Goal: Task Accomplishment & Management: Manage account settings

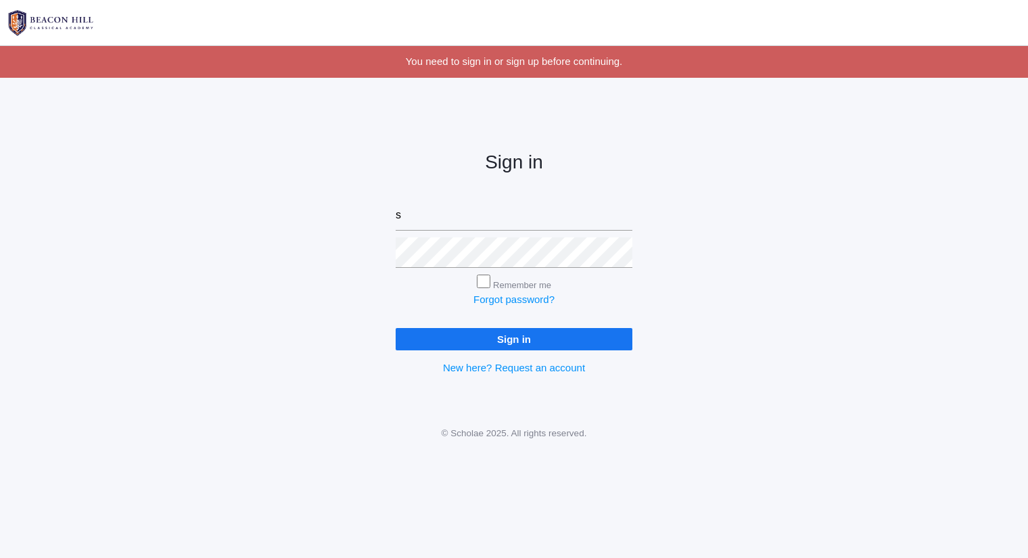
type input "sarah@beaconhillclassical.org"
click at [396, 328] on input "Sign in" at bounding box center [514, 339] width 237 height 22
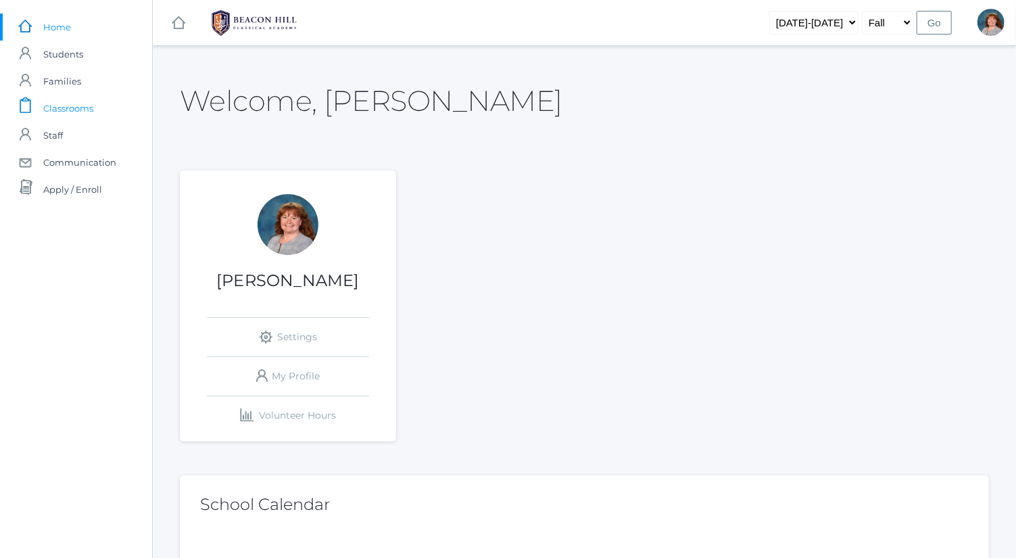
click at [118, 103] on link "icons/clipboard/plain Created with Sketch. Classrooms" at bounding box center [76, 108] width 152 height 27
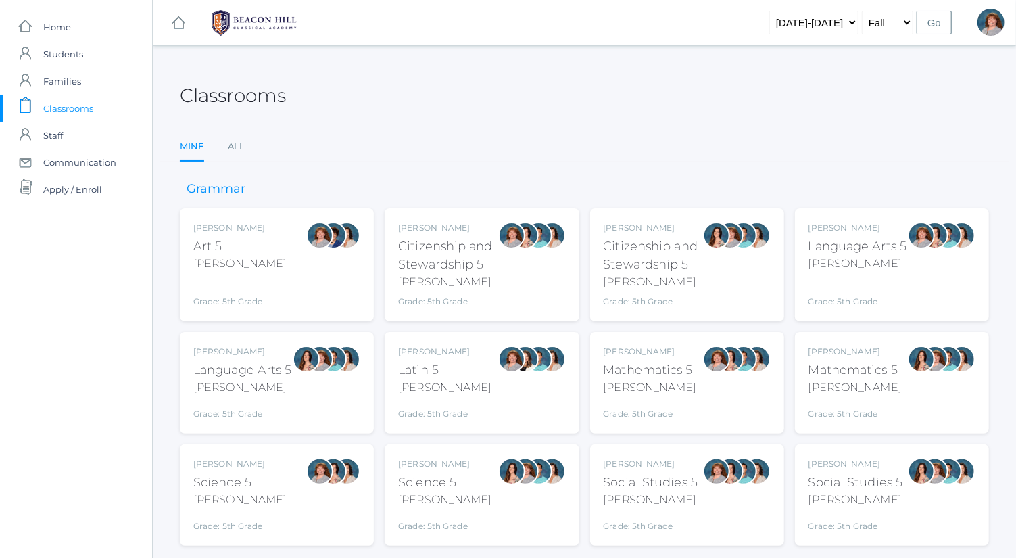
click at [891, 267] on div "Bence" at bounding box center [858, 264] width 99 height 16
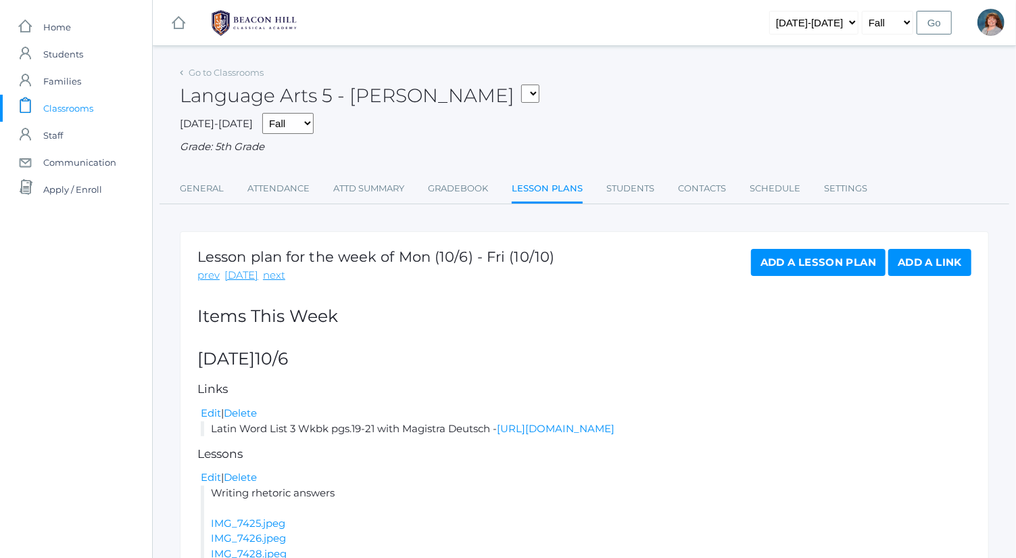
click at [805, 274] on link "Add a Lesson Plan" at bounding box center [818, 262] width 135 height 27
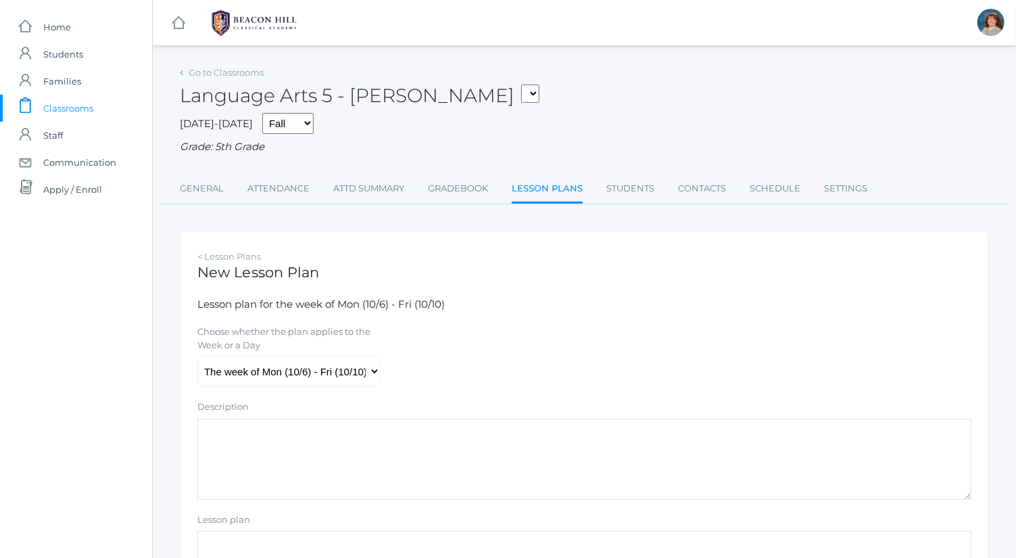
click at [389, 385] on div "Choose whether the plan applies to the Week or a Day The week of Mon (10/6) - F…" at bounding box center [585, 356] width 788 height 62
click at [377, 373] on select "The week of Mon (10/6) - Fri (10/10) Monday (10/6) Tuesday (10/7) Wednesday (10…" at bounding box center [288, 371] width 183 height 30
select select "2025-10-09"
click at [197, 356] on select "The week of Mon (10/6) - Fri (10/10) [DATE] (10/6) [DATE] (10/7) [DATE] (10/8) …" at bounding box center [288, 371] width 183 height 30
click at [410, 465] on textarea "Description" at bounding box center [584, 459] width 774 height 81
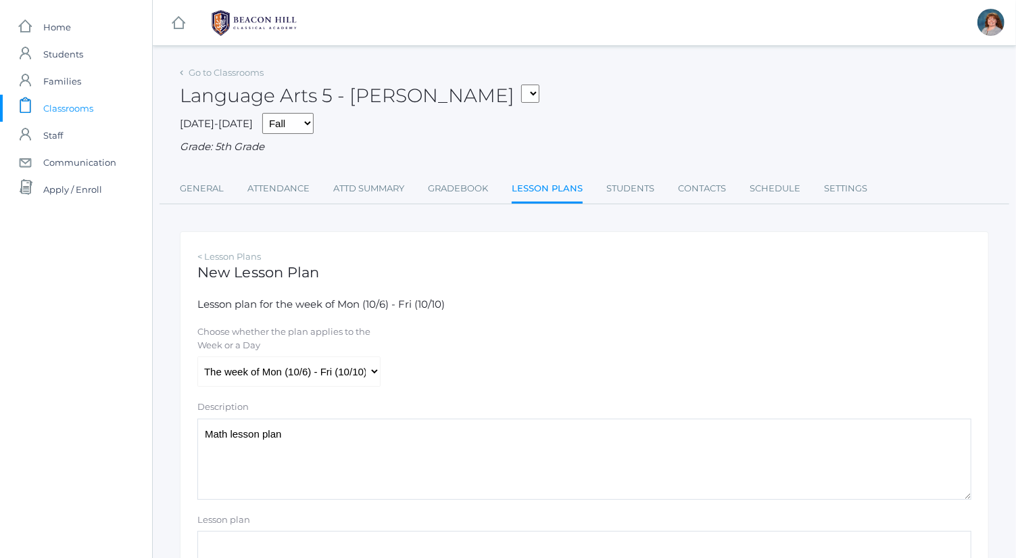
drag, startPoint x: 382, startPoint y: 429, endPoint x: 122, endPoint y: 435, distance: 260.4
click at [122, 435] on div "icons/ui/navigation/home Created with Sketch. Home icons/user/plain Created wit…" at bounding box center [508, 389] width 1016 height 779
click at [333, 444] on textarea "Math lesson plan" at bounding box center [584, 459] width 774 height 81
drag, startPoint x: 399, startPoint y: 436, endPoint x: 164, endPoint y: 436, distance: 235.3
click at [164, 436] on div "Go to Classrooms Language Arts 5 - Bence 05ART - Art 5 Bence 05CITIZEN - Citize…" at bounding box center [584, 396] width 863 height 667
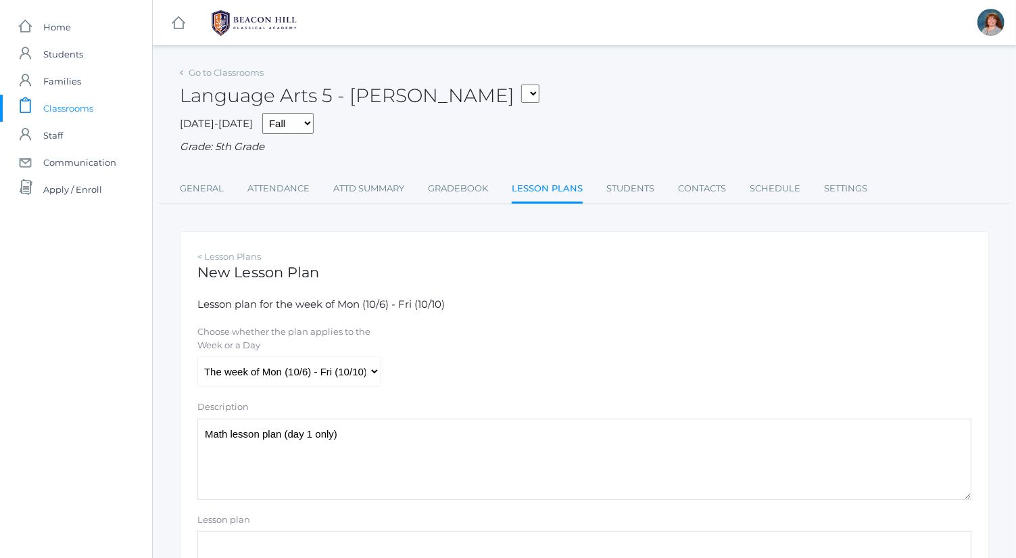
type textarea "Math lesson plan (day 1 only)"
click at [468, 373] on div "Choose whether the plan applies to the Week or a Day The week of Mon (10/6) - F…" at bounding box center [585, 356] width 788 height 62
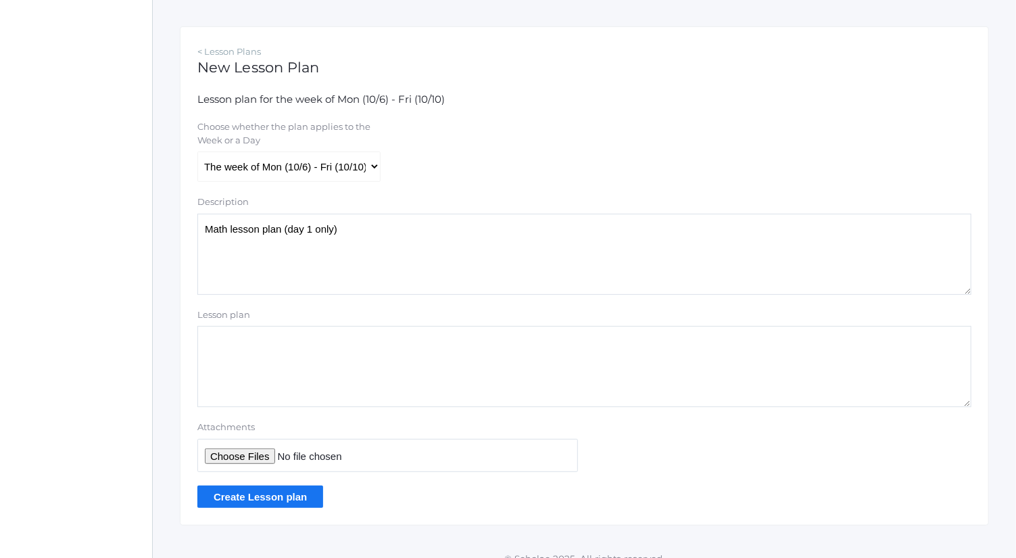
scroll to position [206, 0]
click at [263, 449] on input "Attachments" at bounding box center [387, 454] width 381 height 33
type input "C:\fakepath\2.2 Adding Unlike Fractions and Mixed Numbers.docx.pdf"
click at [292, 499] on input "Create Lesson plan" at bounding box center [260, 496] width 126 height 22
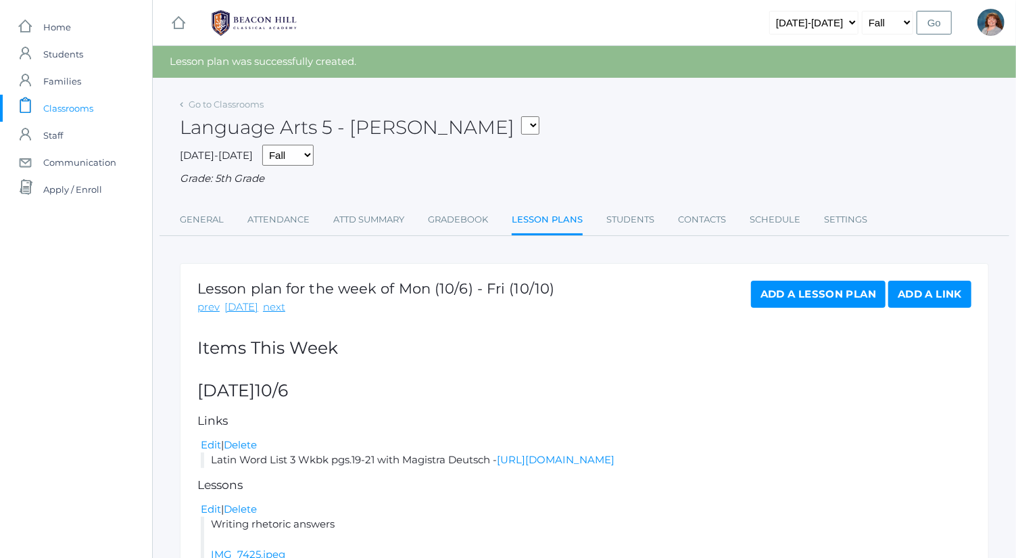
click at [249, 112] on div "Language Arts 5 - Bence 05ART - Art 5 Bence 05CITIZEN - Citizenship and Steward…" at bounding box center [584, 120] width 809 height 50
click at [249, 108] on link "Go to Classrooms" at bounding box center [226, 104] width 75 height 11
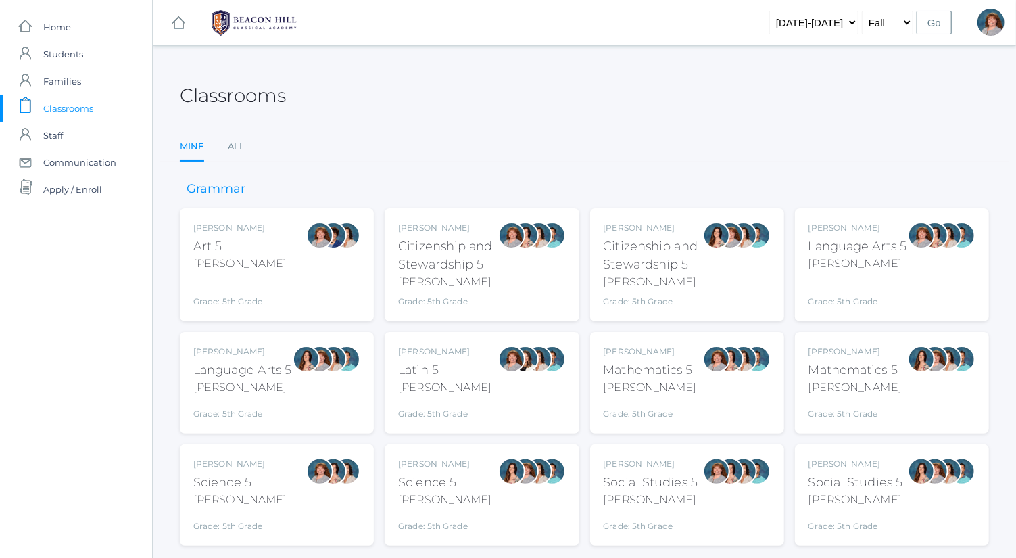
click at [294, 384] on div at bounding box center [306, 382] width 27 height 74
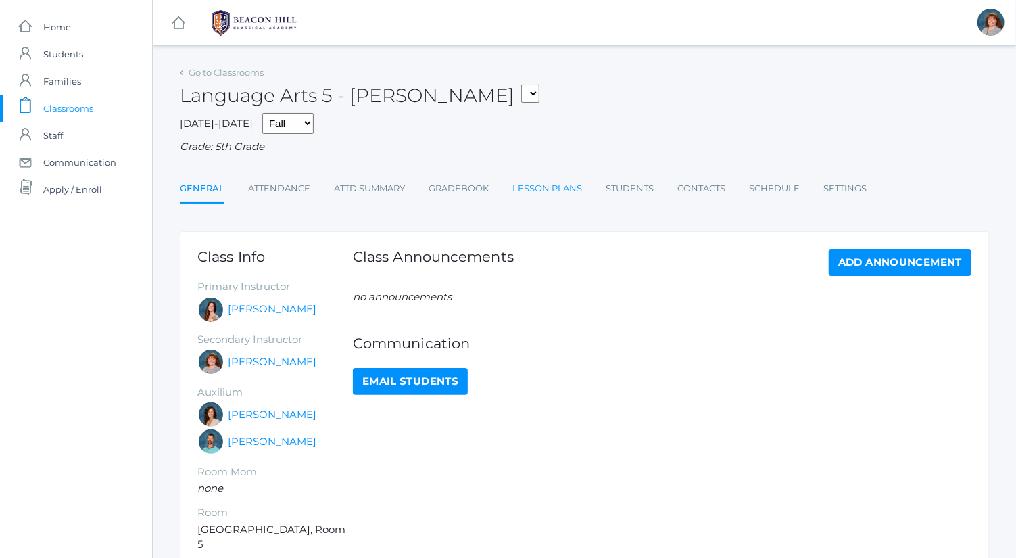
click at [545, 188] on link "Lesson Plans" at bounding box center [547, 188] width 70 height 27
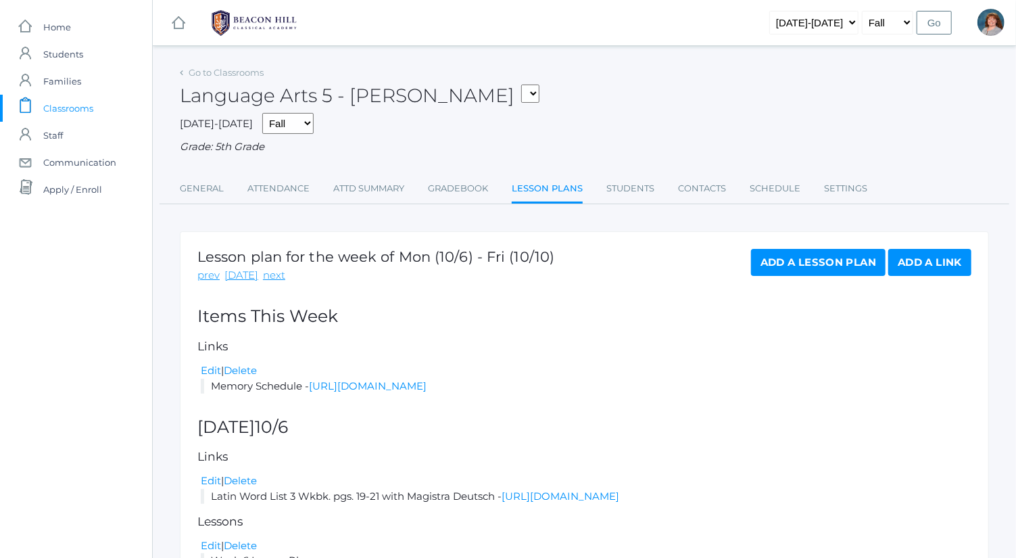
click at [798, 266] on link "Add a Lesson Plan" at bounding box center [818, 262] width 135 height 27
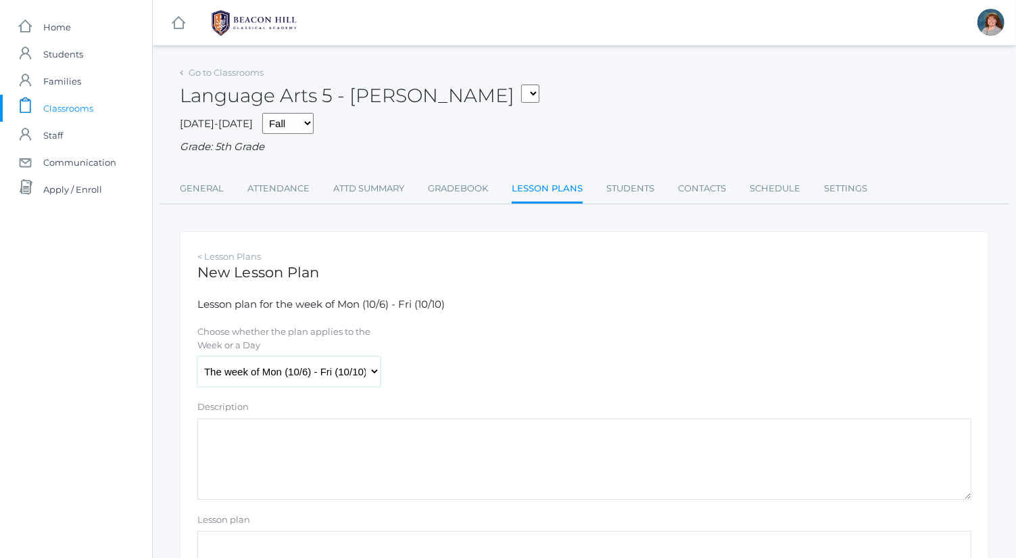
click at [340, 373] on select "The week of Mon (10/6) - Fri (10/10) [DATE] (10/6) [DATE] (10/7) [DATE] (10/8) …" at bounding box center [288, 371] width 183 height 30
select select "[DATE]"
click at [197, 356] on select "The week of Mon (10/6) - Fri (10/10) [DATE] (10/6) [DATE] (10/7) [DATE] (10/8) …" at bounding box center [288, 371] width 183 height 30
click at [333, 464] on textarea "Description" at bounding box center [584, 459] width 774 height 81
paste textarea "Math lesson plan (day 1 only)"
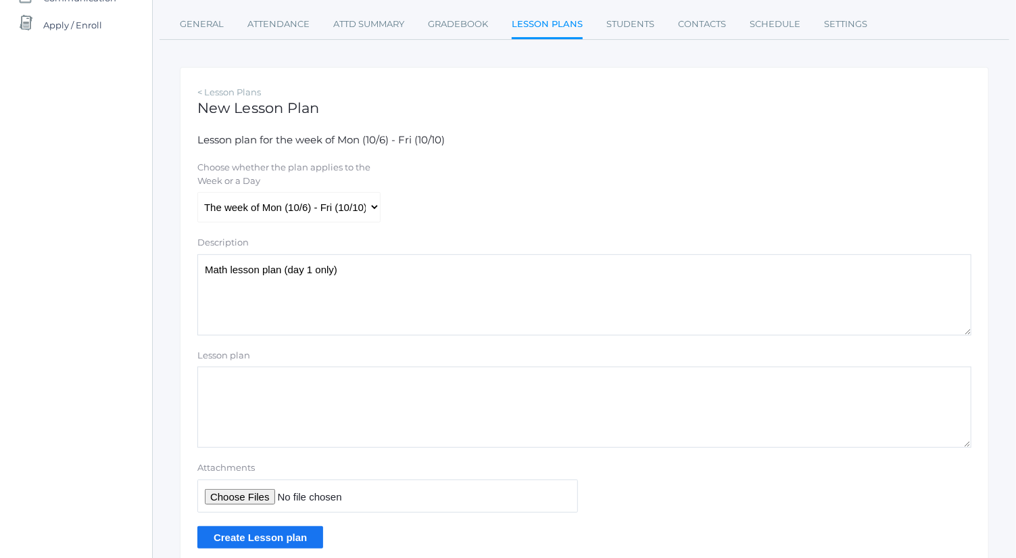
scroll to position [167, 0]
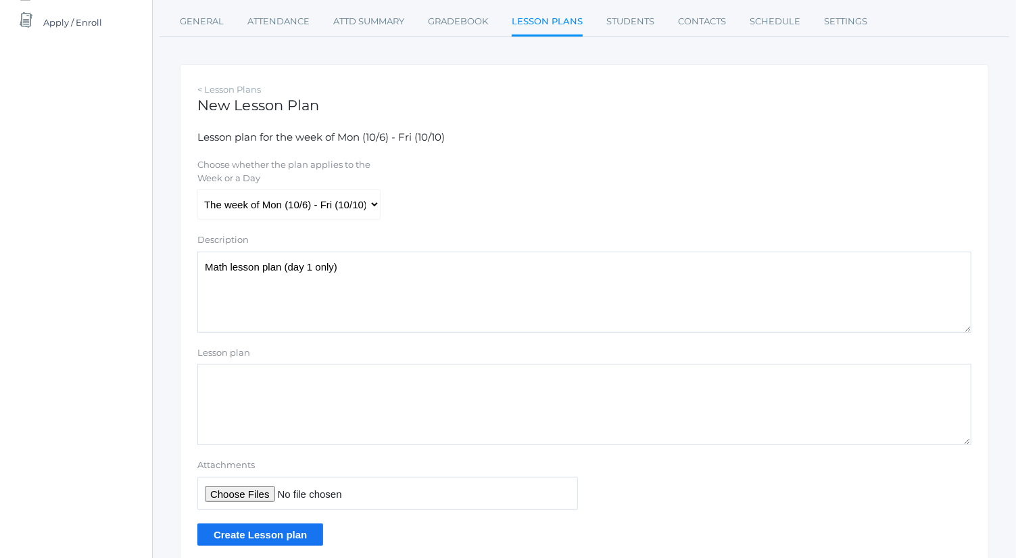
type textarea "Math lesson plan (day 1 only)"
click at [247, 492] on input "Attachments" at bounding box center [387, 493] width 381 height 33
type input "C:\fakepath\2.2 Adding Unlike Fractions and Mixed Numbers.docx.pdf"
click at [290, 539] on input "Create Lesson plan" at bounding box center [260, 534] width 126 height 22
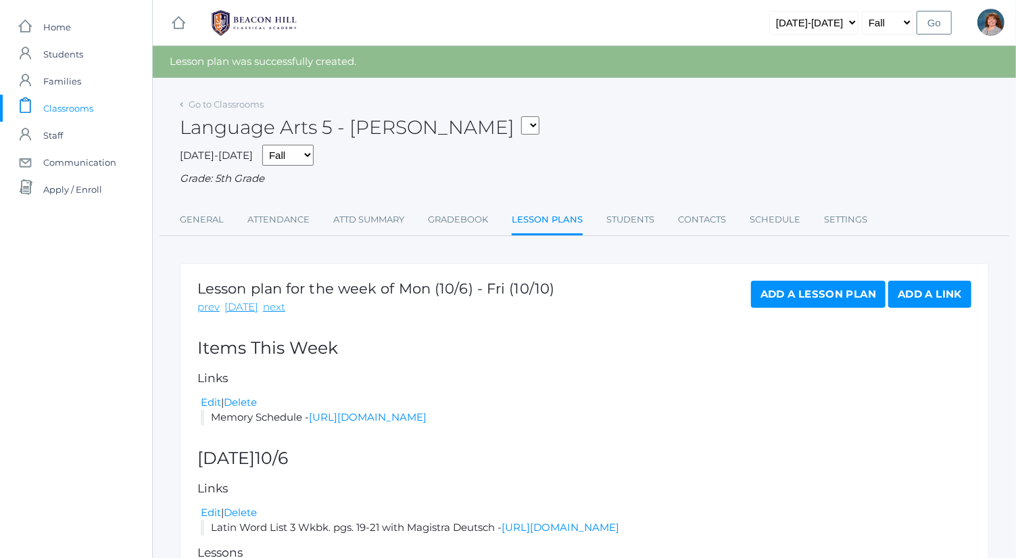
click at [851, 298] on link "Add a Lesson Plan" at bounding box center [818, 294] width 135 height 27
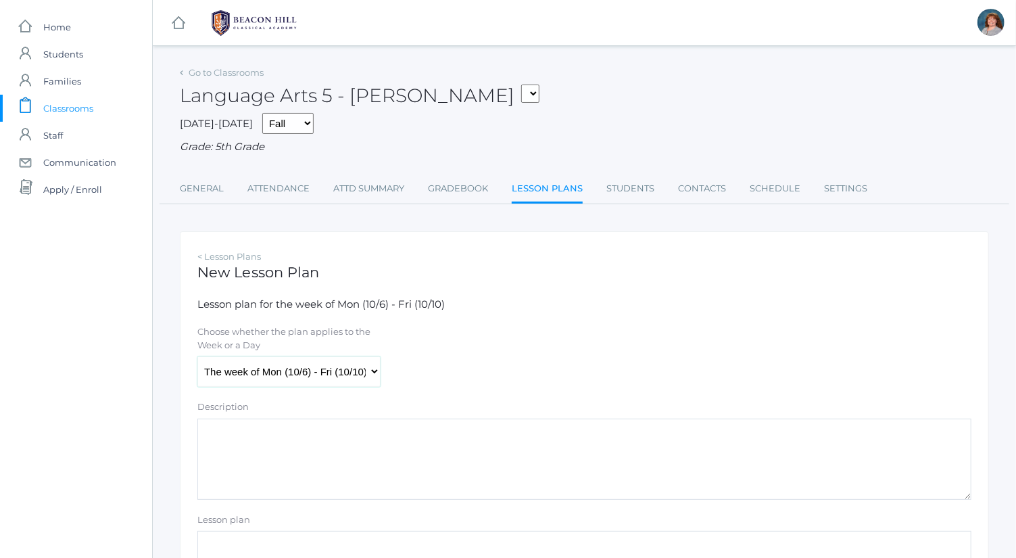
click at [284, 364] on select "The week of Mon (10/6) - Fri (10/10) Monday (10/6) Tuesday (10/7) Wednesday (10…" at bounding box center [288, 371] width 183 height 30
select select "2025-10-10"
click at [197, 356] on select "The week of Mon (10/6) - Fri (10/10) Monday (10/6) Tuesday (10/7) Wednesday (10…" at bounding box center [288, 371] width 183 height 30
click at [314, 470] on textarea "Description" at bounding box center [584, 459] width 774 height 81
paste textarea "Math lesson plan (day 1 only)"
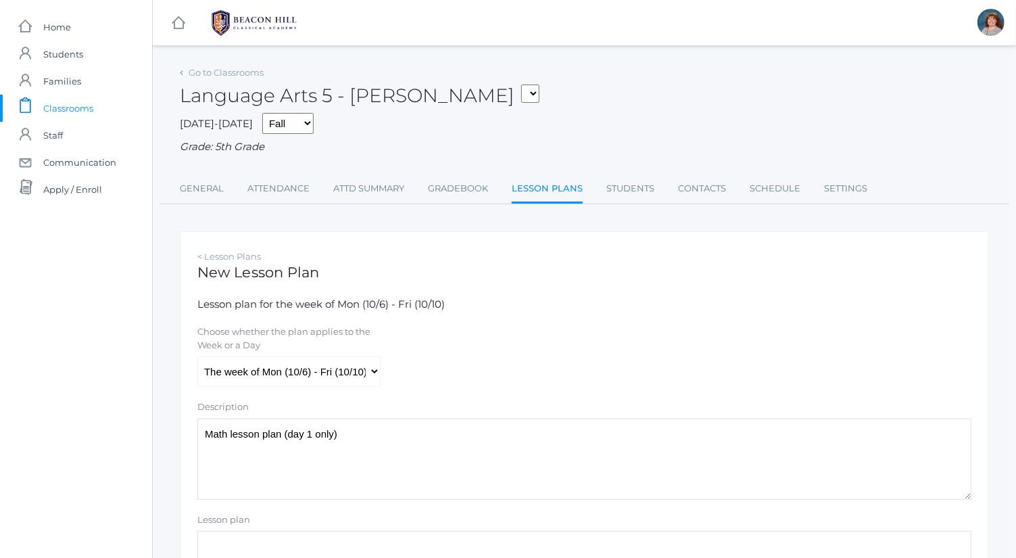
click at [309, 432] on textarea "Math lesson plan (day 1 only)" at bounding box center [584, 459] width 774 height 81
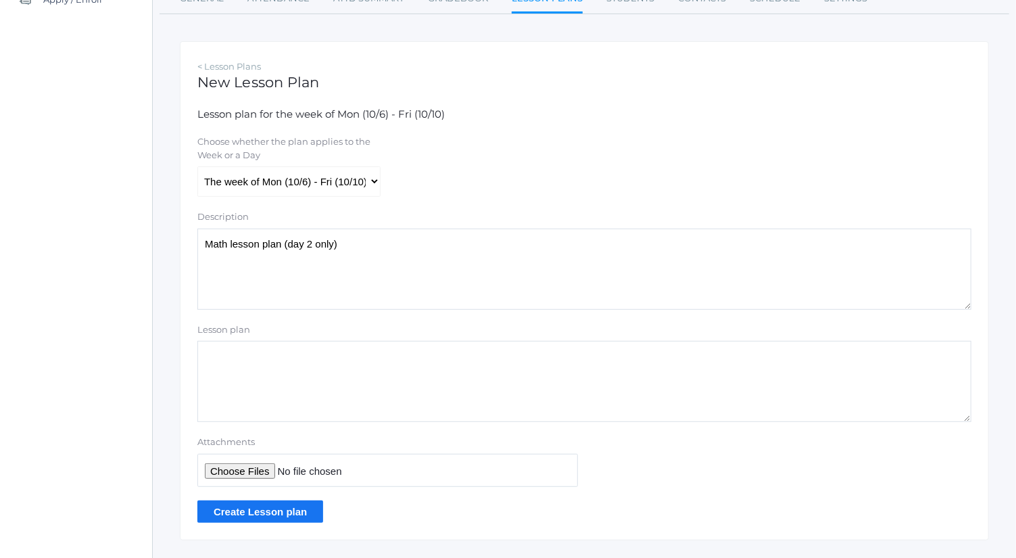
type textarea "Math lesson plan (day 2 only)"
click at [261, 458] on input "Attachments" at bounding box center [387, 470] width 381 height 33
type input "C:\fakepath\2.2 Adding Unlike Fractions and Mixed Numbers.docx.pdf"
click at [274, 514] on input "Create Lesson plan" at bounding box center [260, 511] width 126 height 22
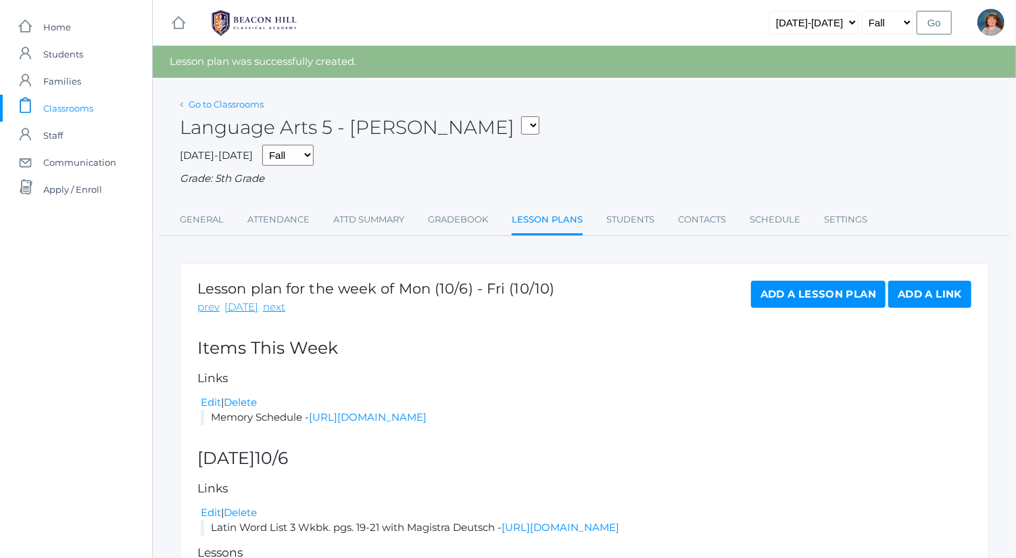
click at [232, 103] on link "Go to Classrooms" at bounding box center [226, 104] width 75 height 11
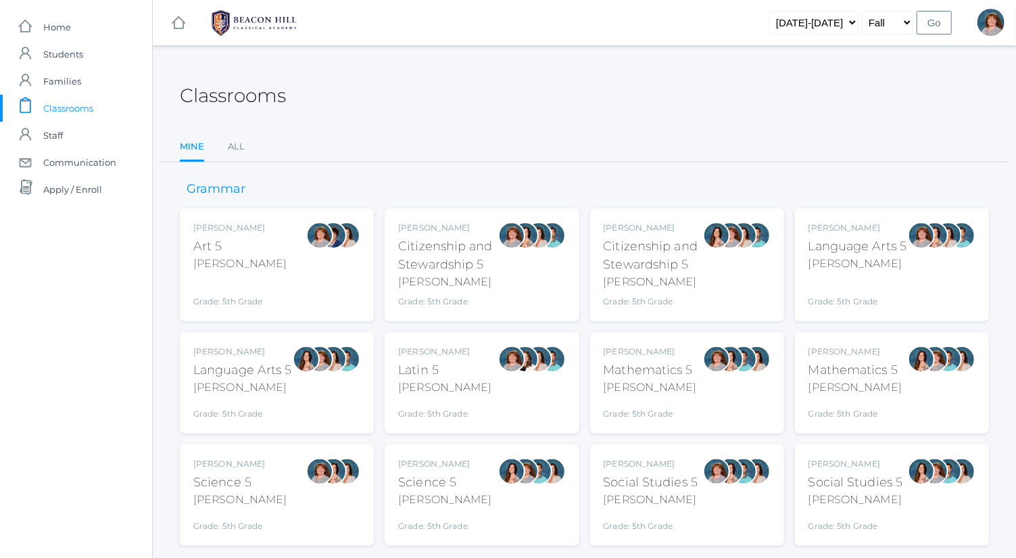
scroll to position [35, 0]
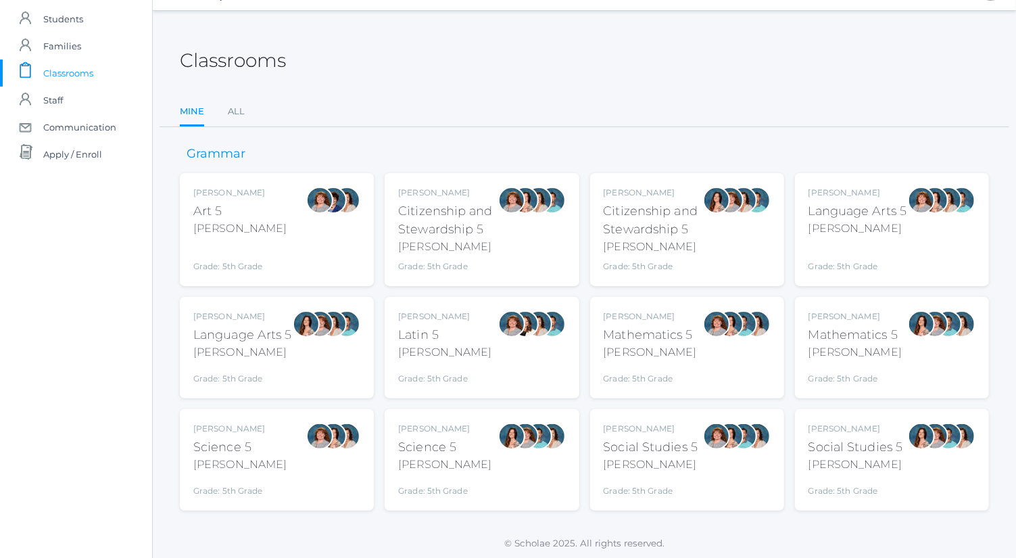
click at [316, 333] on div at bounding box center [306, 347] width 27 height 74
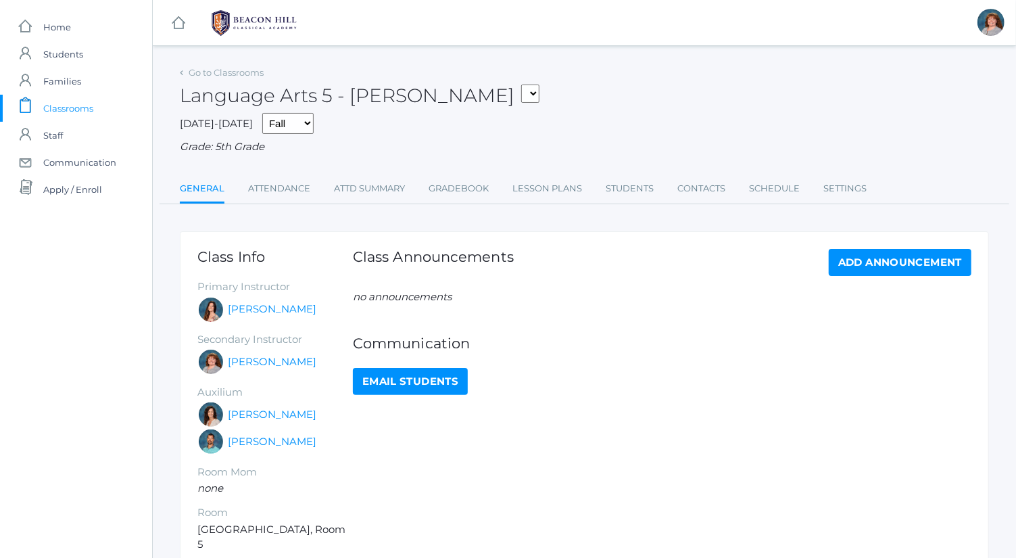
click at [214, 78] on div "Go to Classrooms" at bounding box center [222, 73] width 84 height 14
click at [214, 75] on link "Go to Classrooms" at bounding box center [226, 72] width 75 height 11
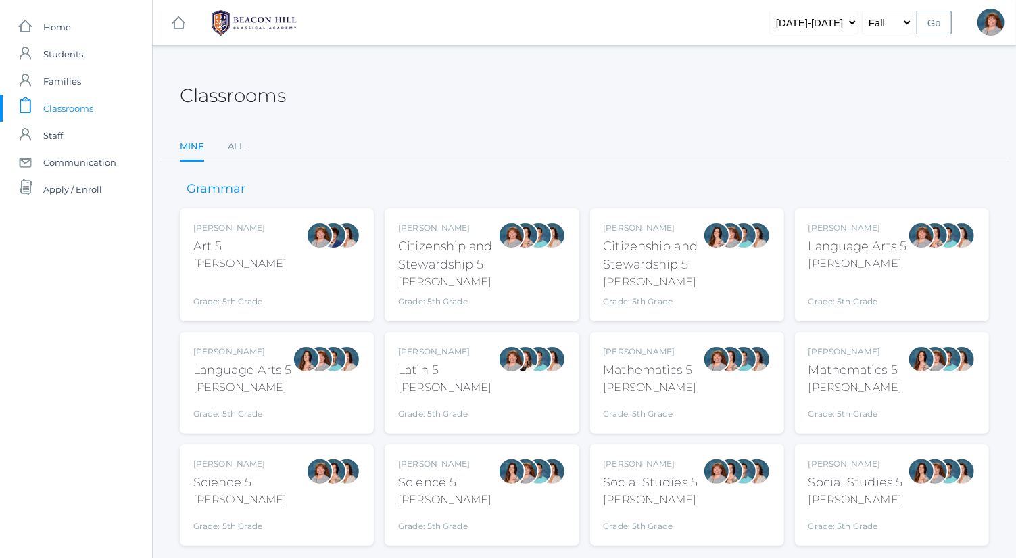
click at [919, 262] on div at bounding box center [921, 265] width 27 height 86
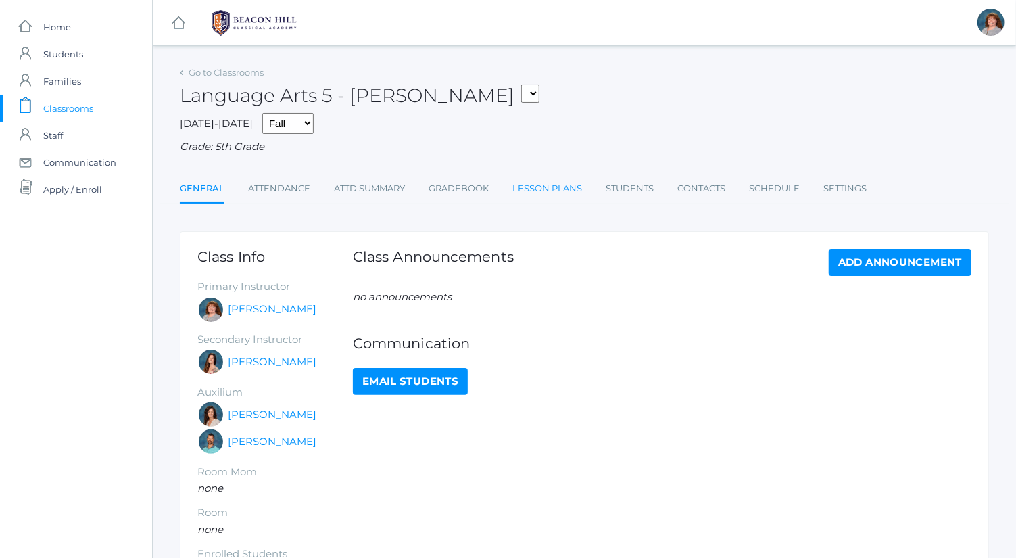
click at [529, 195] on link "Lesson Plans" at bounding box center [547, 188] width 70 height 27
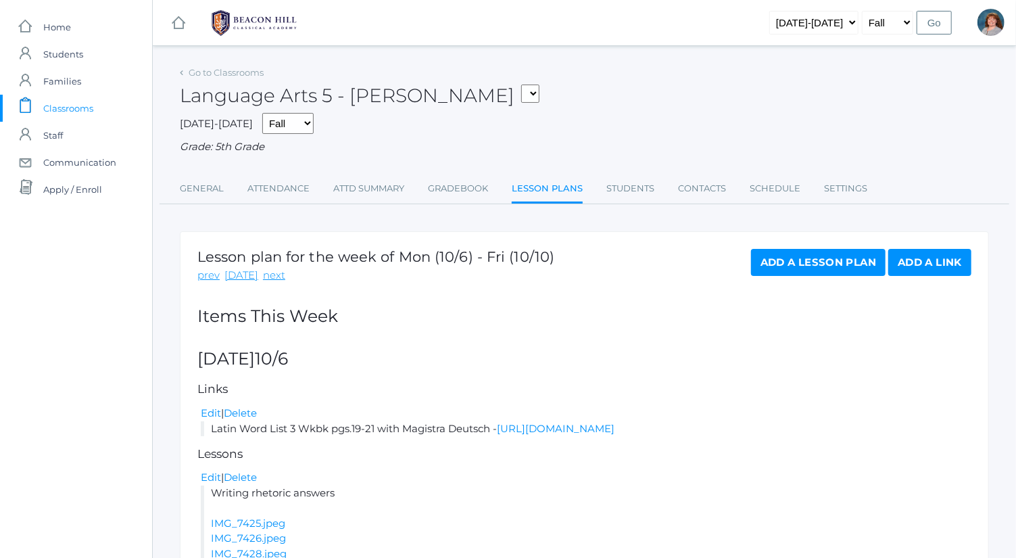
click at [771, 258] on link "Add a Lesson Plan" at bounding box center [818, 262] width 135 height 27
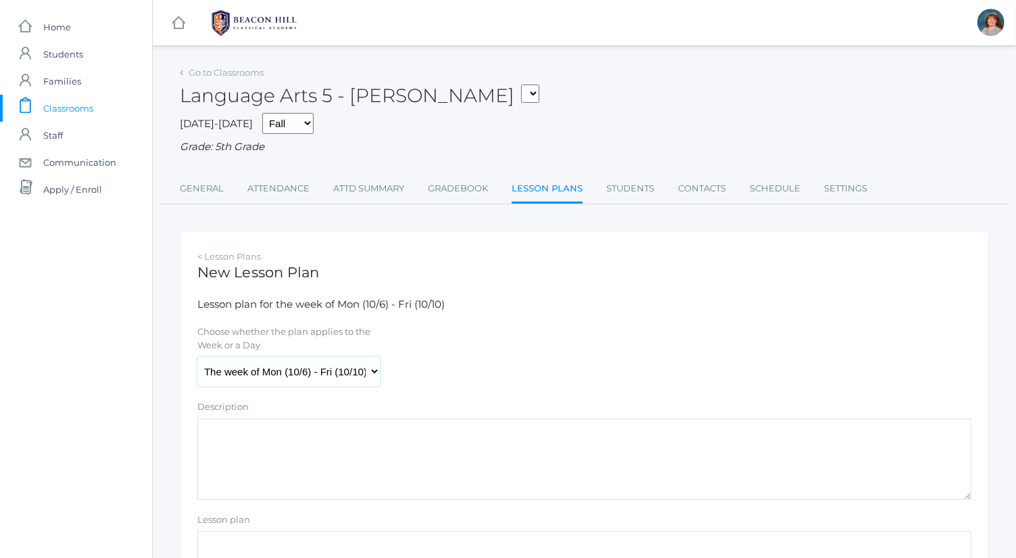
click at [358, 366] on select "The week of Mon (10/6) - Fri (10/10) Monday (10/6) Tuesday (10/7) Wednesday (10…" at bounding box center [288, 371] width 183 height 30
select select "2025-10-10"
click at [197, 356] on select "The week of Mon (10/6) - Fri (10/10) Monday (10/6) Tuesday (10/7) Wednesday (10…" at bounding box center [288, 371] width 183 height 30
click at [355, 454] on textarea "Description" at bounding box center [584, 459] width 774 height 81
paste textarea "Math lesson plan (day 1 only)"
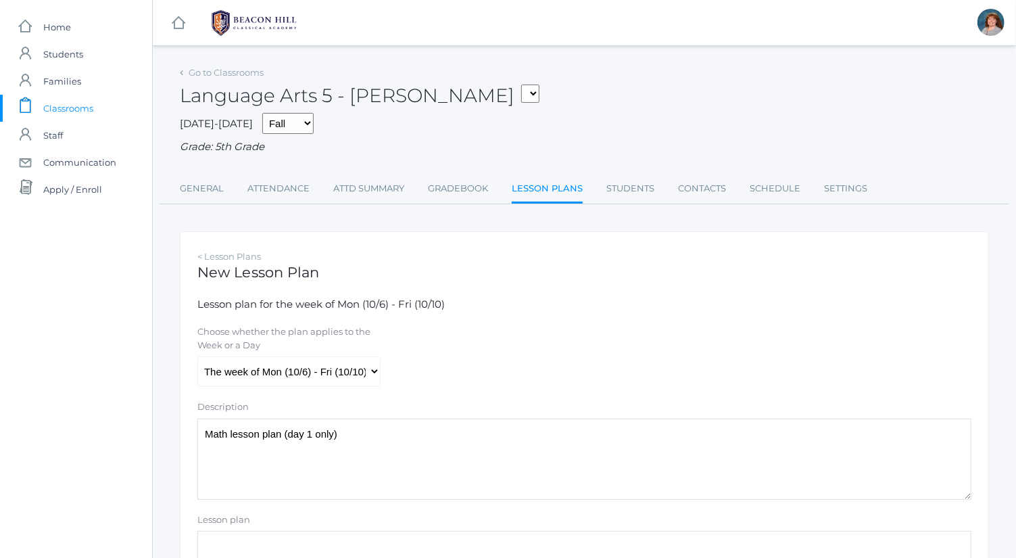
click at [310, 433] on textarea "Math lesson plan (day 1 only)" at bounding box center [584, 459] width 774 height 81
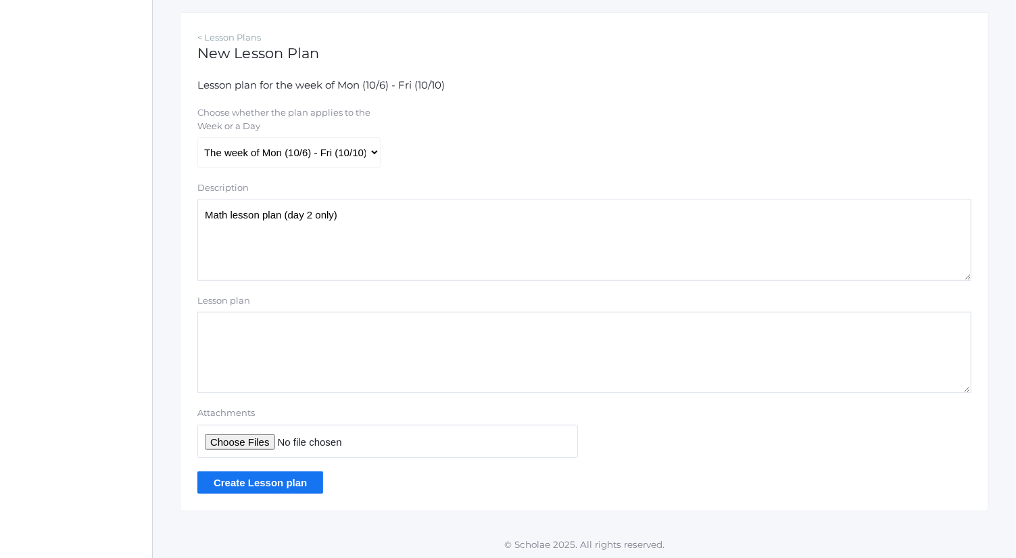
type textarea "Math lesson plan (day 2 only)"
click at [266, 438] on input "Attachments" at bounding box center [387, 441] width 381 height 33
type input "C:\fakepath\2.2 Adding Unlike Fractions and Mixed Numbers.docx.pdf"
click at [302, 481] on input "Create Lesson plan" at bounding box center [260, 482] width 126 height 22
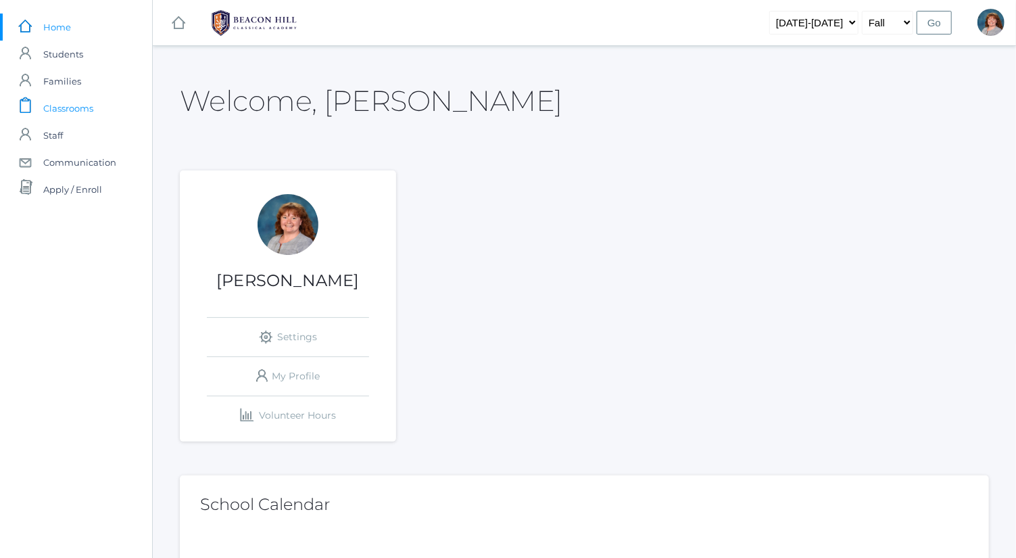
click at [70, 105] on span "Classrooms" at bounding box center [68, 108] width 50 height 27
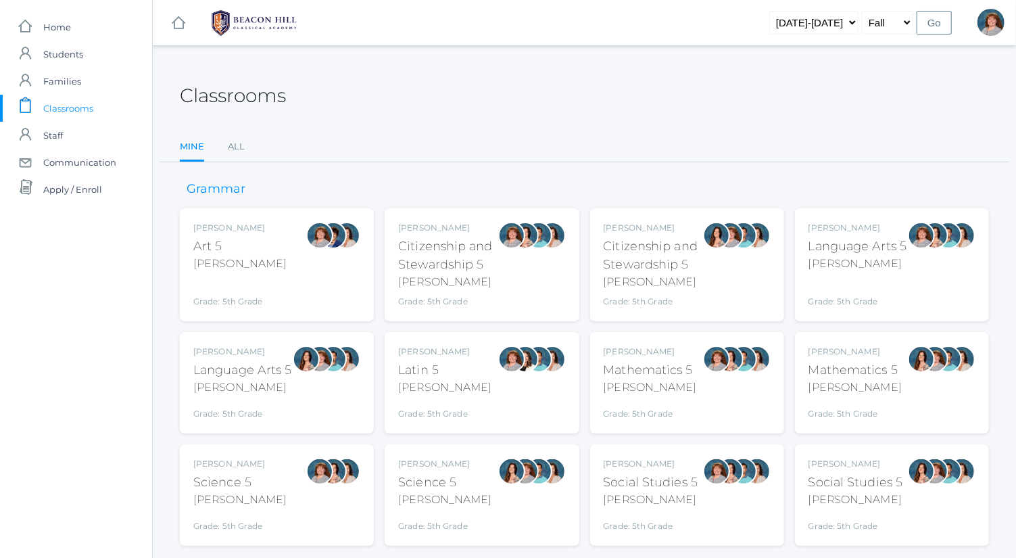
click at [862, 274] on div "Sarah Bence Language Arts 5 Bence Grade: 5th Grade 05LA" at bounding box center [858, 265] width 99 height 86
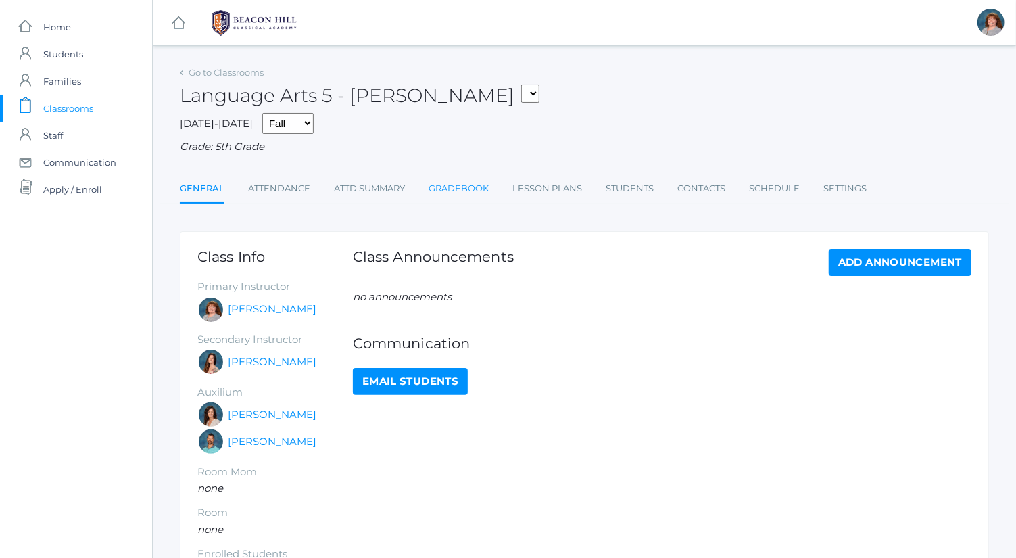
click at [471, 189] on link "Gradebook" at bounding box center [459, 188] width 60 height 27
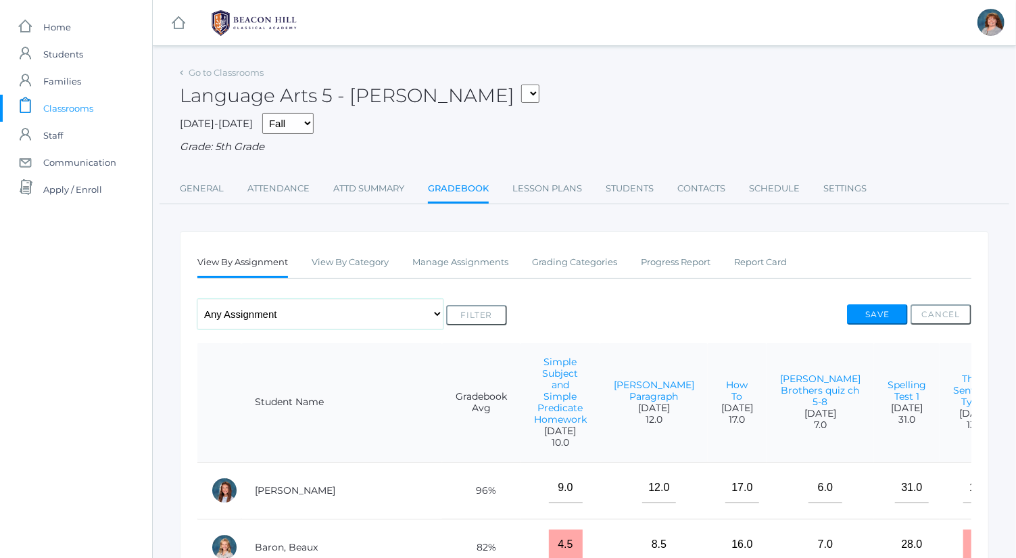
click at [305, 316] on select "Any Assignment Category: Composition - Orca Whale Paragraph - [PERSON_NAME] Par…" at bounding box center [320, 314] width 246 height 30
select select "cat_1037"
click at [197, 299] on select "Any Assignment Category: Composition - Orca Whale Paragraph - [PERSON_NAME] Par…" at bounding box center [320, 314] width 246 height 30
click at [453, 312] on button "Filter" at bounding box center [476, 315] width 61 height 20
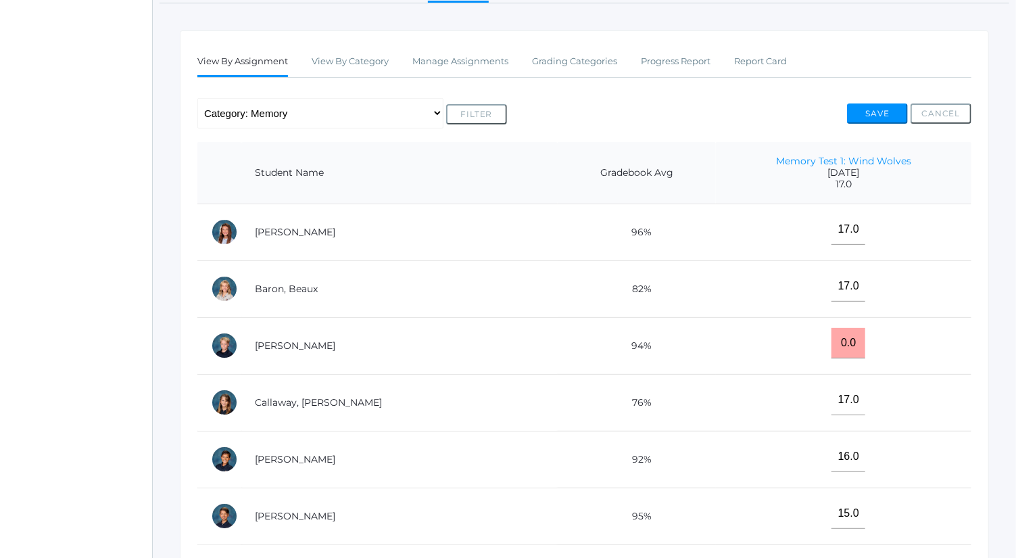
scroll to position [201, 0]
drag, startPoint x: 828, startPoint y: 335, endPoint x: 798, endPoint y: 341, distance: 30.5
click at [798, 341] on td "0.0" at bounding box center [844, 344] width 256 height 57
type input "17"
click at [871, 112] on button "Save" at bounding box center [877, 113] width 61 height 20
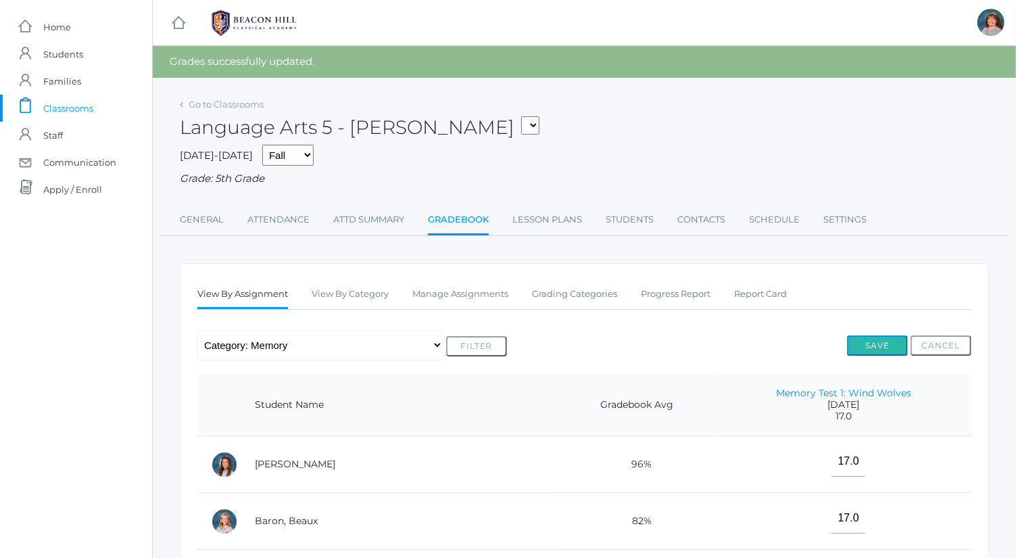
click at [888, 340] on button "Save" at bounding box center [877, 345] width 61 height 20
